Goal: Information Seeking & Learning: Learn about a topic

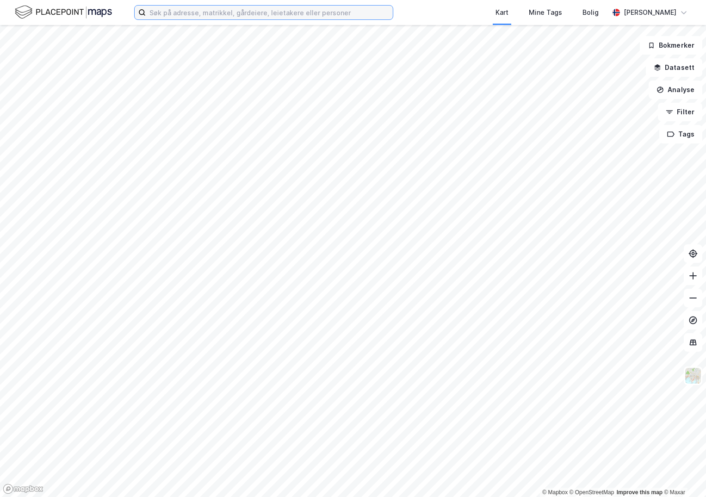
click at [177, 11] on input at bounding box center [269, 13] width 247 height 14
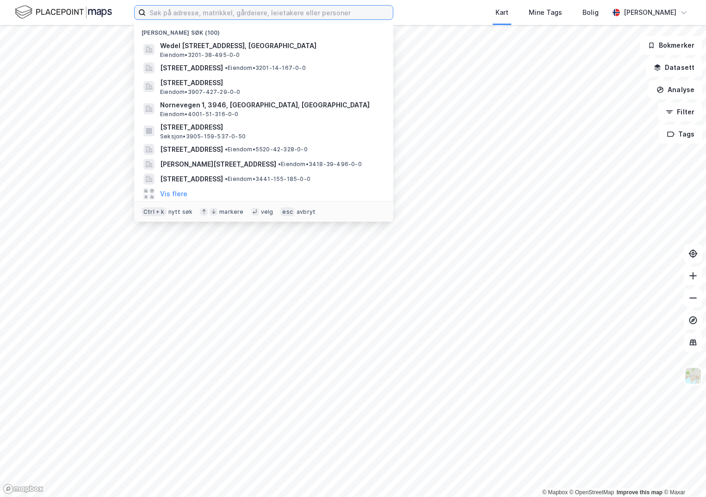
paste input "3110-30/201/0/0"
type input "3110-30/201/0/0"
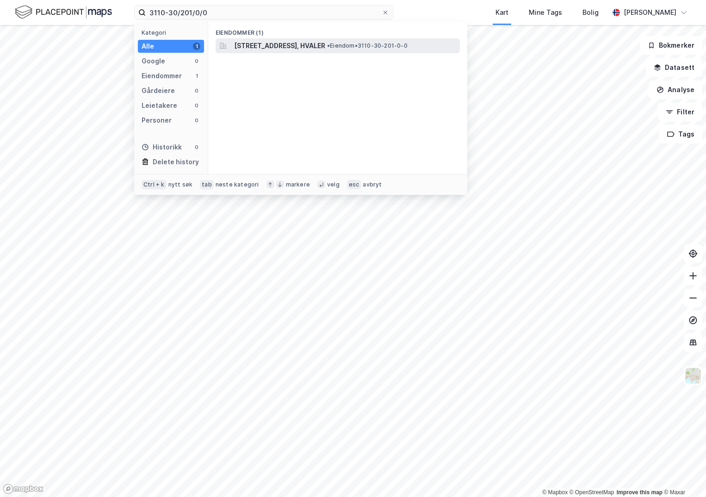
click at [259, 50] on span "[STREET_ADDRESS], HVALER" at bounding box center [279, 45] width 91 height 11
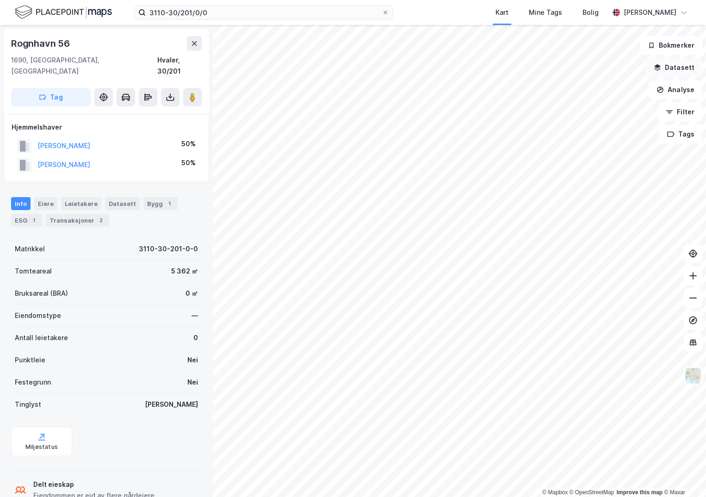
click at [673, 69] on button "Datasett" at bounding box center [674, 67] width 56 height 19
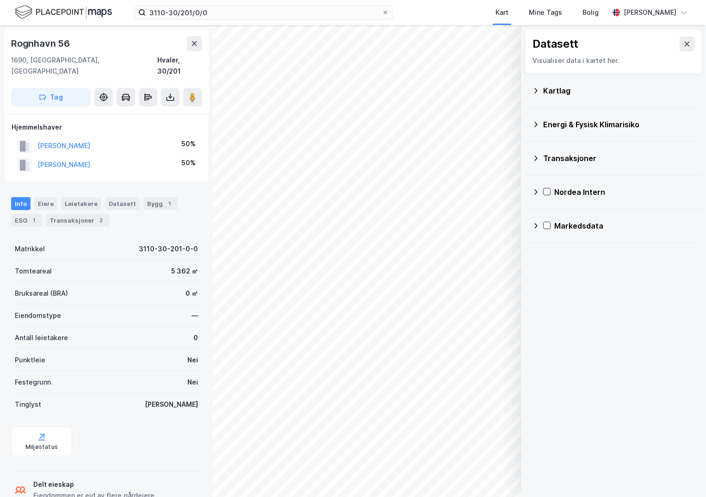
click at [555, 89] on div "Kartlag" at bounding box center [619, 90] width 152 height 11
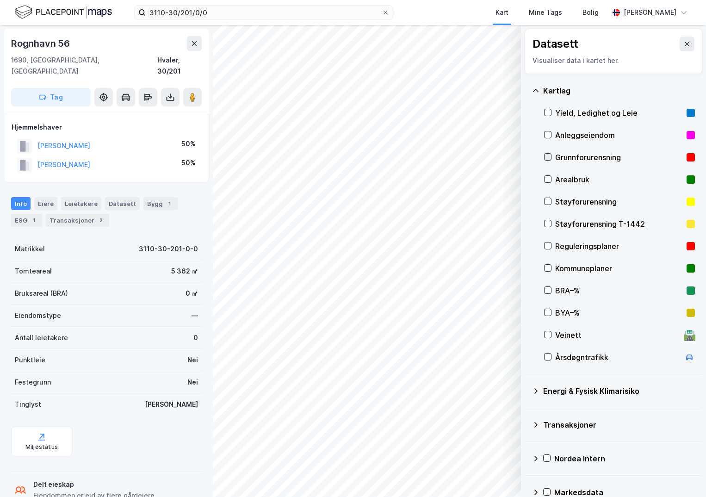
click at [551, 158] on icon at bounding box center [548, 157] width 6 height 6
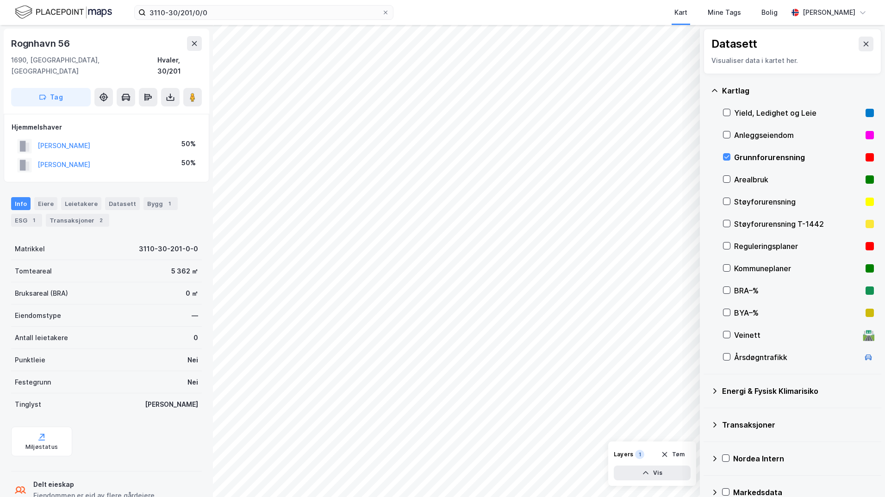
scroll to position [16, 0]
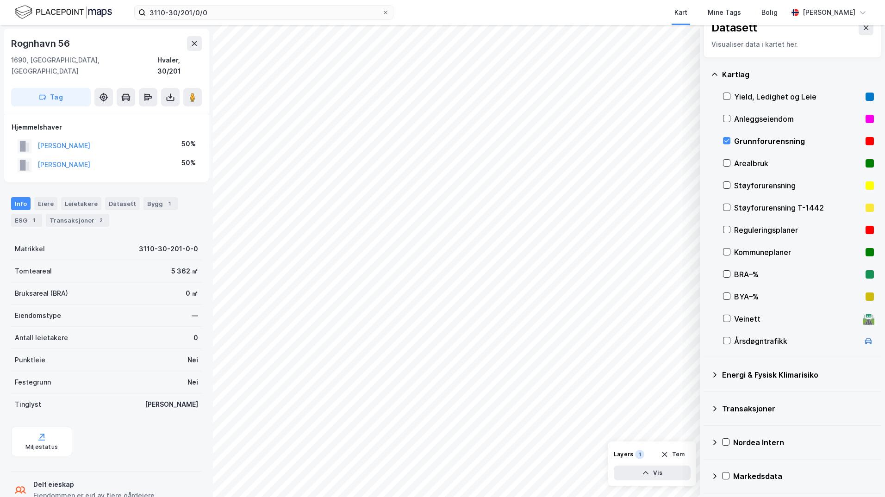
click at [706, 375] on icon at bounding box center [714, 374] width 7 height 7
click at [706, 396] on icon at bounding box center [738, 396] width 6 height 6
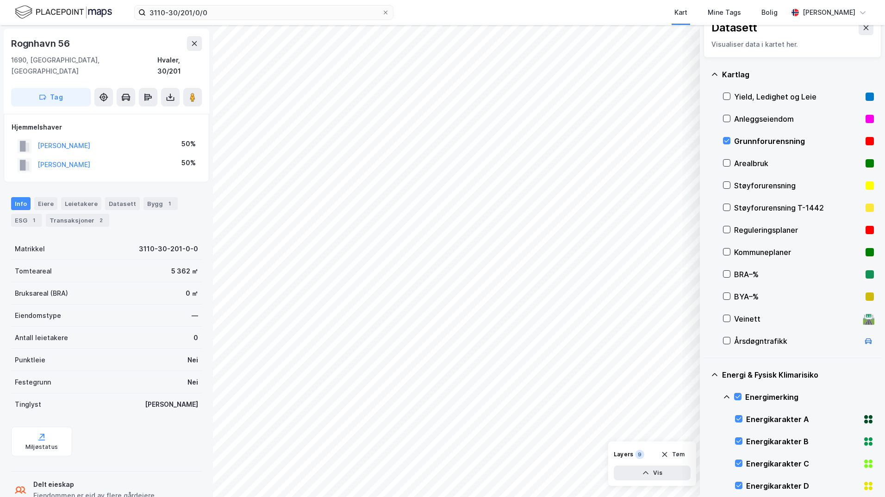
click at [706, 398] on icon at bounding box center [726, 396] width 7 height 7
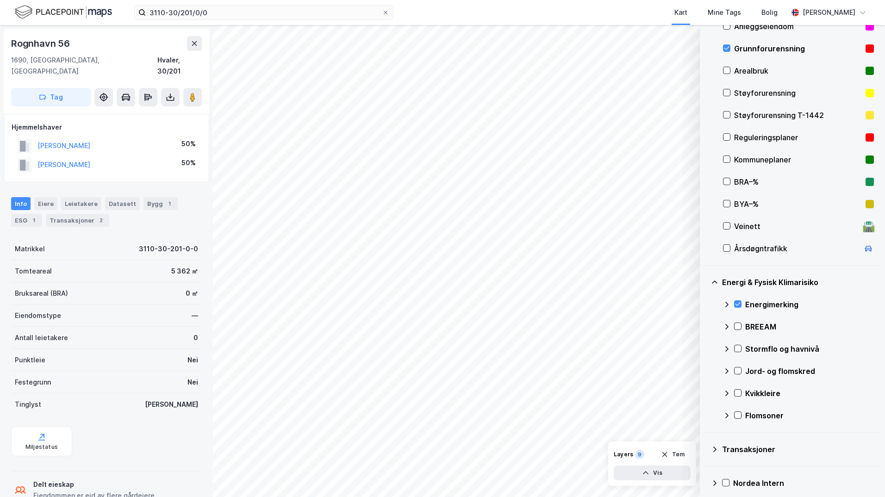
scroll to position [150, 0]
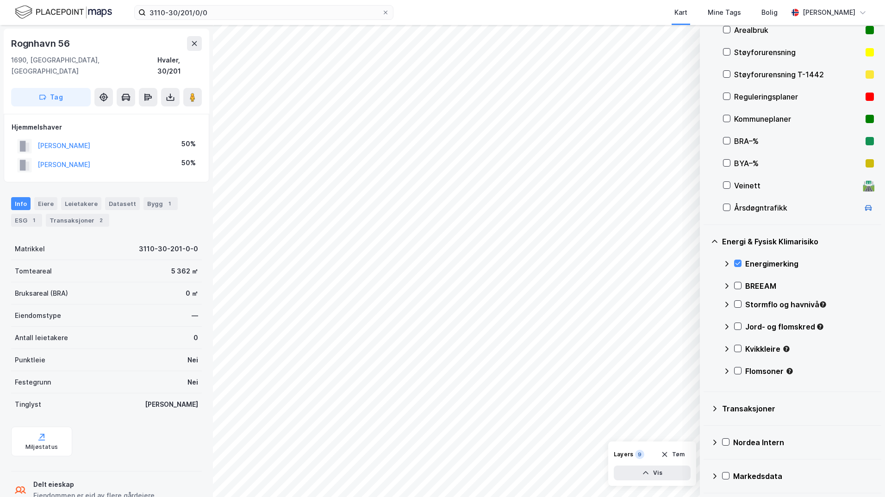
click at [706, 410] on icon at bounding box center [714, 408] width 7 height 7
click at [706, 411] on div "Transaksjoner" at bounding box center [792, 409] width 163 height 22
click at [706, 304] on icon at bounding box center [738, 304] width 6 height 6
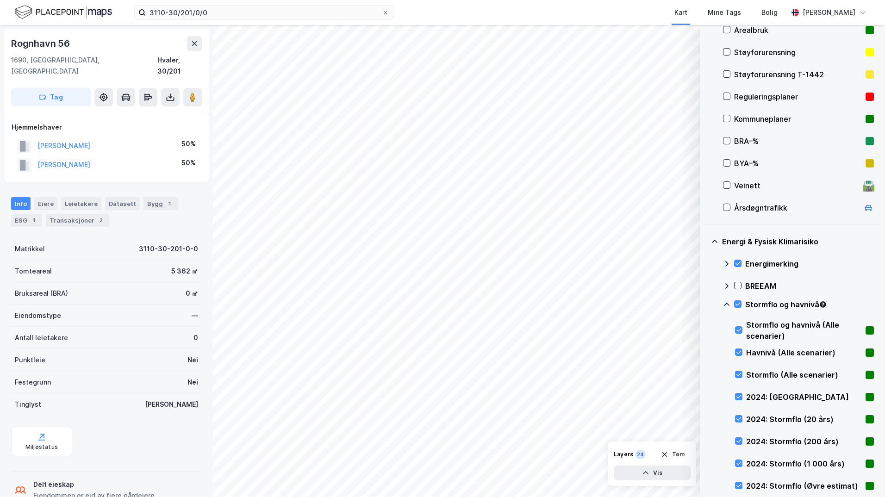
click at [706, 306] on icon at bounding box center [726, 304] width 7 height 7
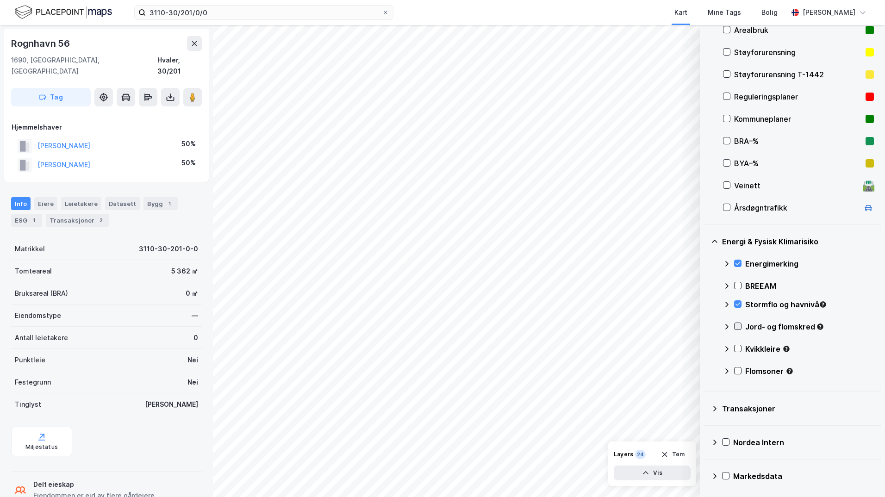
click at [706, 326] on icon at bounding box center [738, 326] width 6 height 6
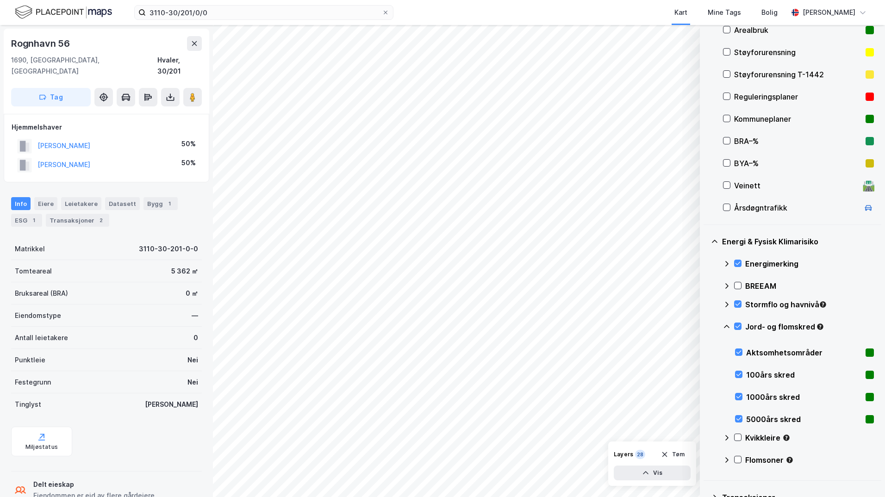
click at [706, 327] on icon at bounding box center [726, 326] width 7 height 7
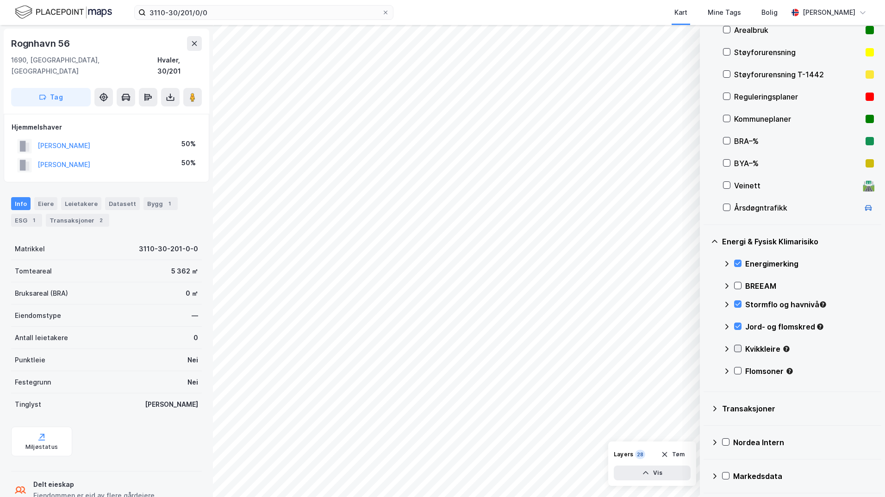
click at [706, 347] on icon at bounding box center [738, 348] width 6 height 6
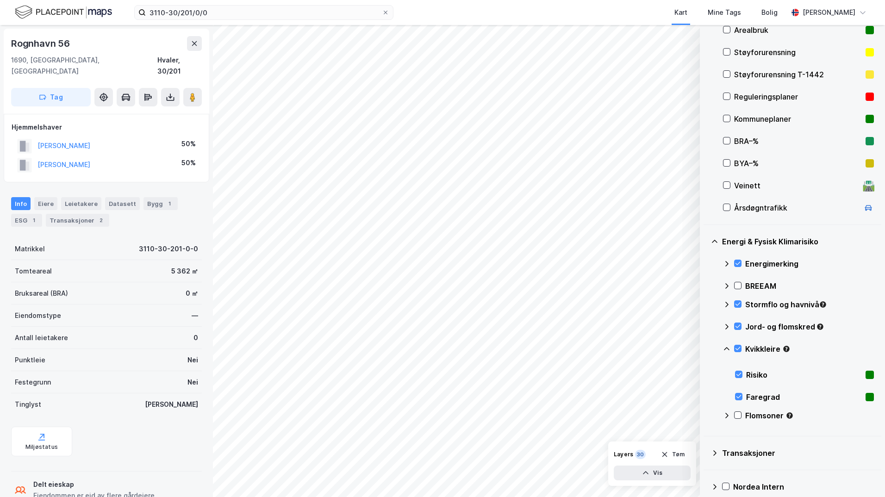
click at [706, 349] on icon at bounding box center [726, 348] width 7 height 7
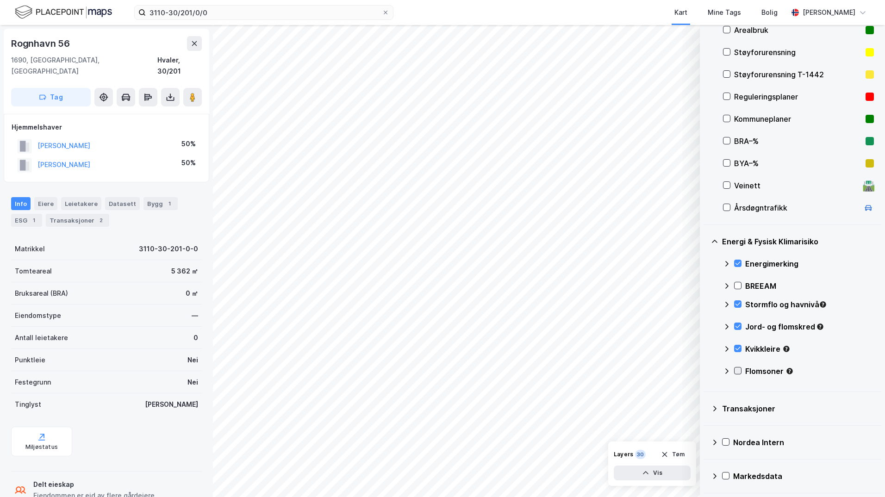
click at [706, 370] on icon at bounding box center [738, 371] width 6 height 6
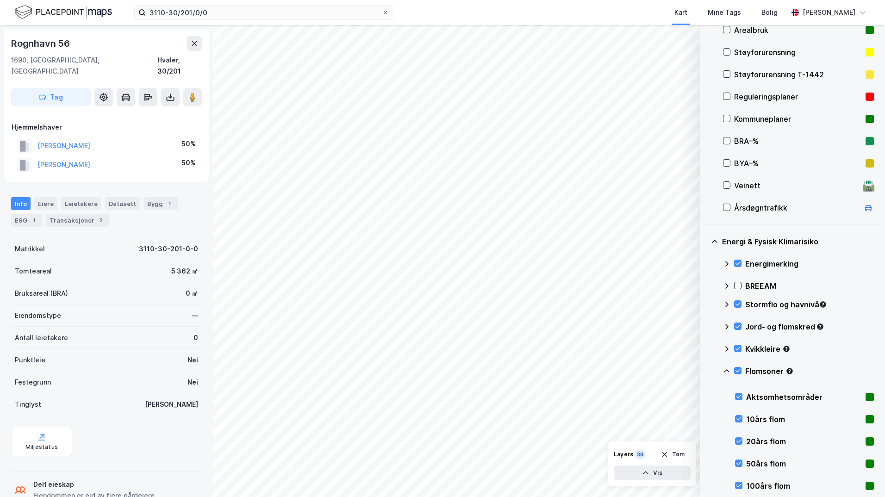
click at [706, 372] on icon at bounding box center [726, 371] width 7 height 7
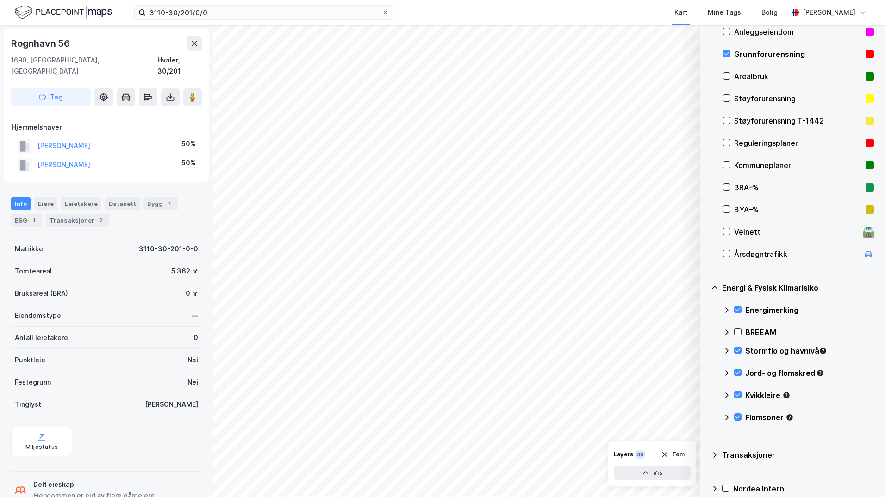
scroll to position [57, 0]
